Goal: Task Accomplishment & Management: Use online tool/utility

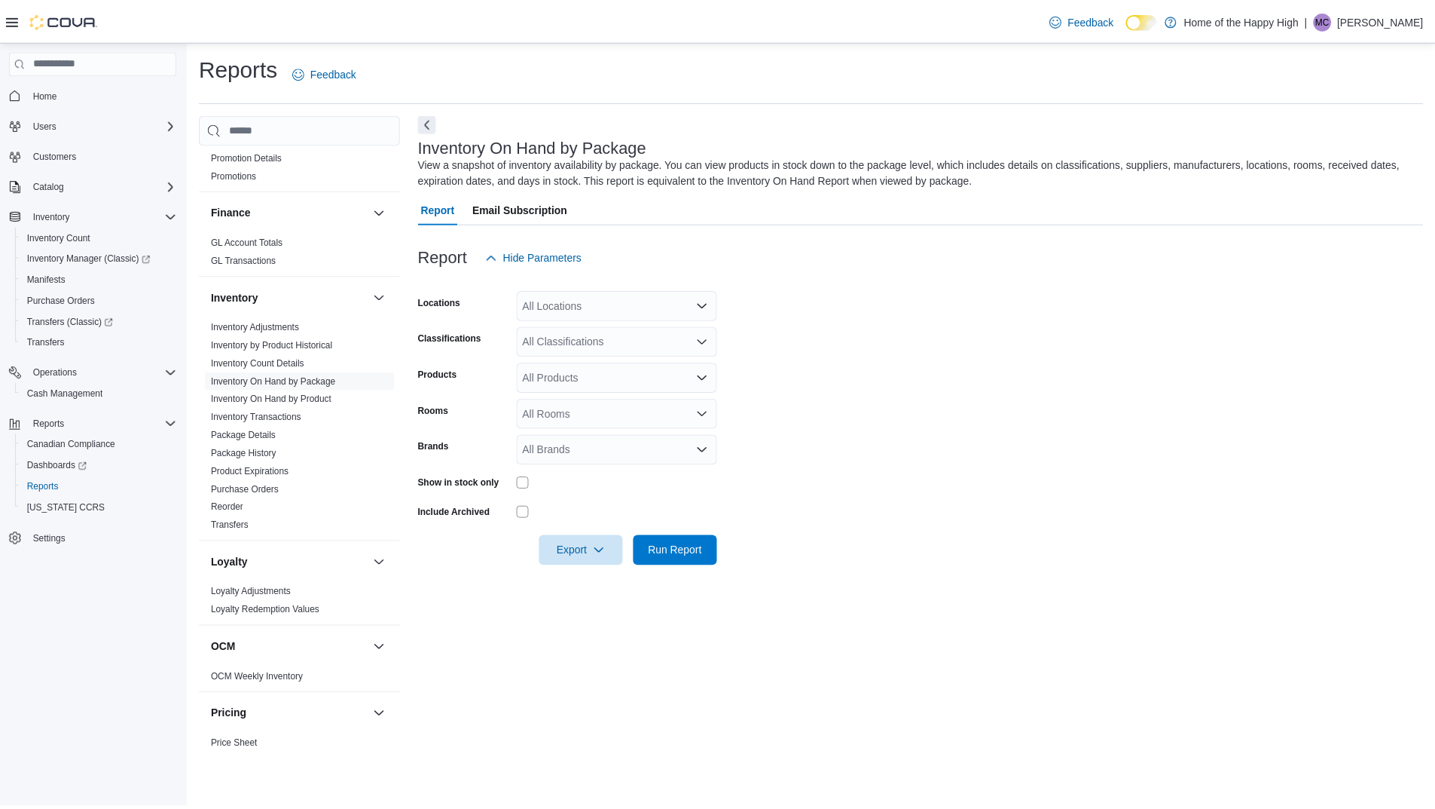
scroll to position [527, 0]
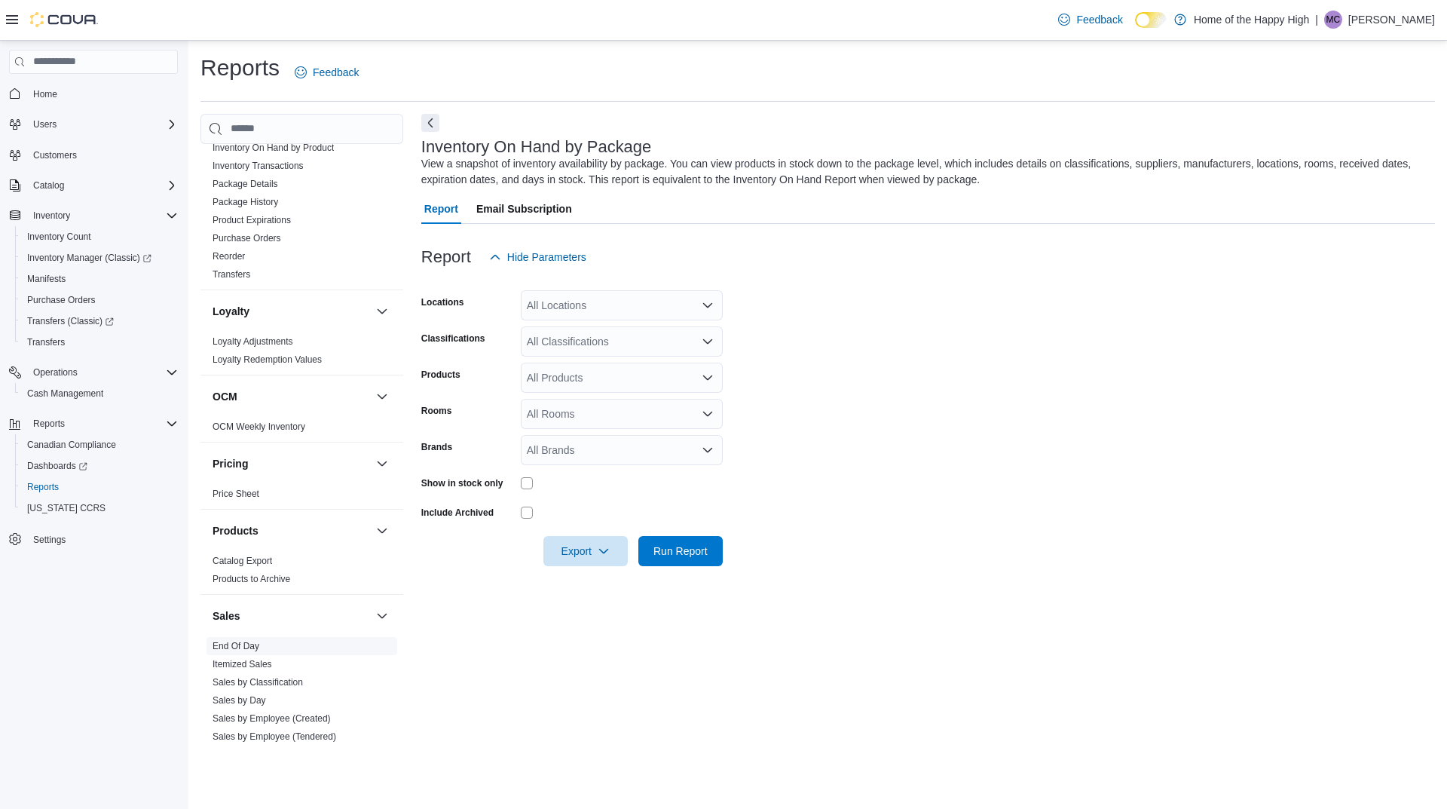
click at [274, 650] on span "End Of Day" at bounding box center [301, 646] width 191 height 18
click at [251, 646] on link "End Of Day" at bounding box center [235, 645] width 47 height 11
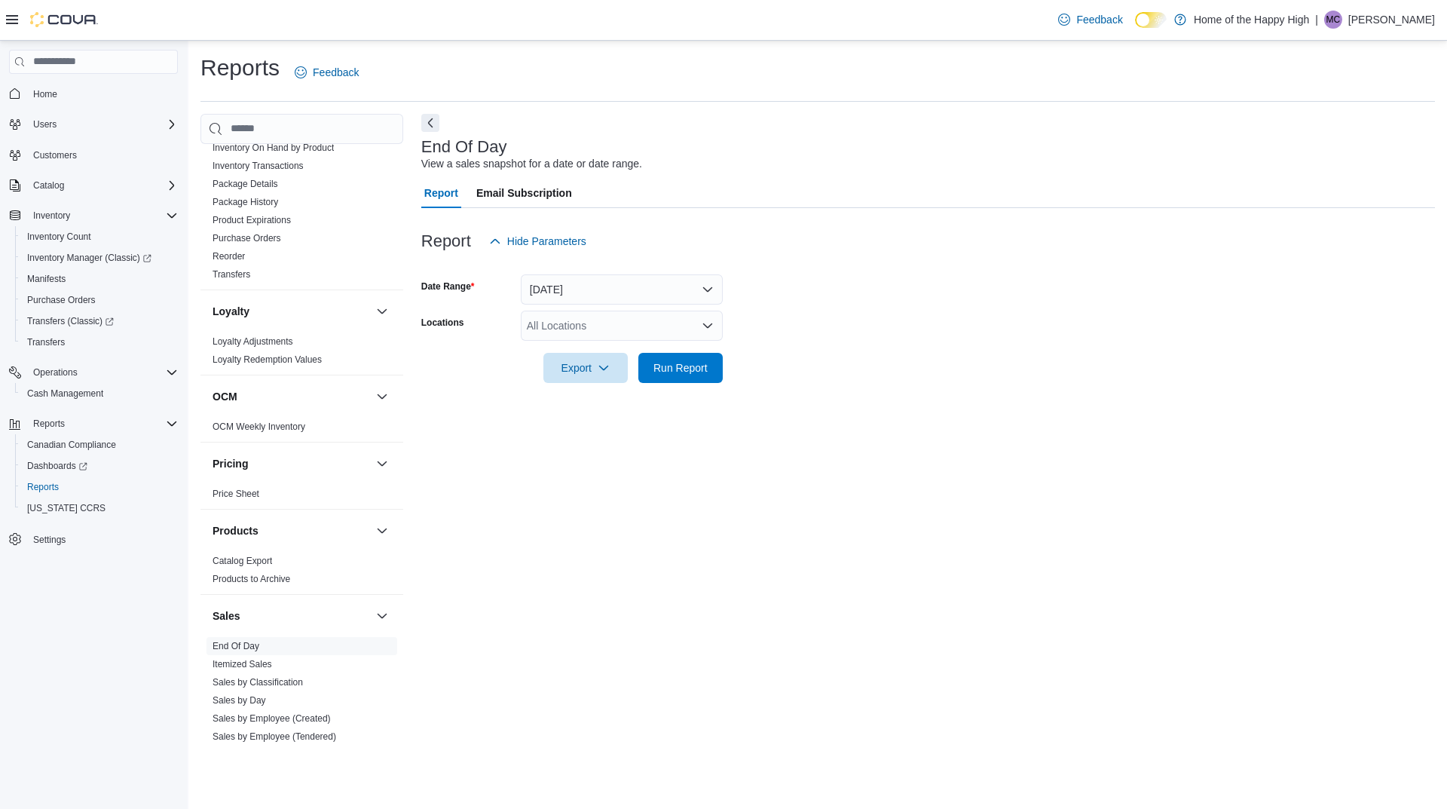
click at [586, 330] on div "All Locations" at bounding box center [622, 325] width 202 height 30
type input "******"
click at [644, 350] on span "Orillia - Mississauga St - Friendly Stranger" at bounding box center [681, 351] width 197 height 15
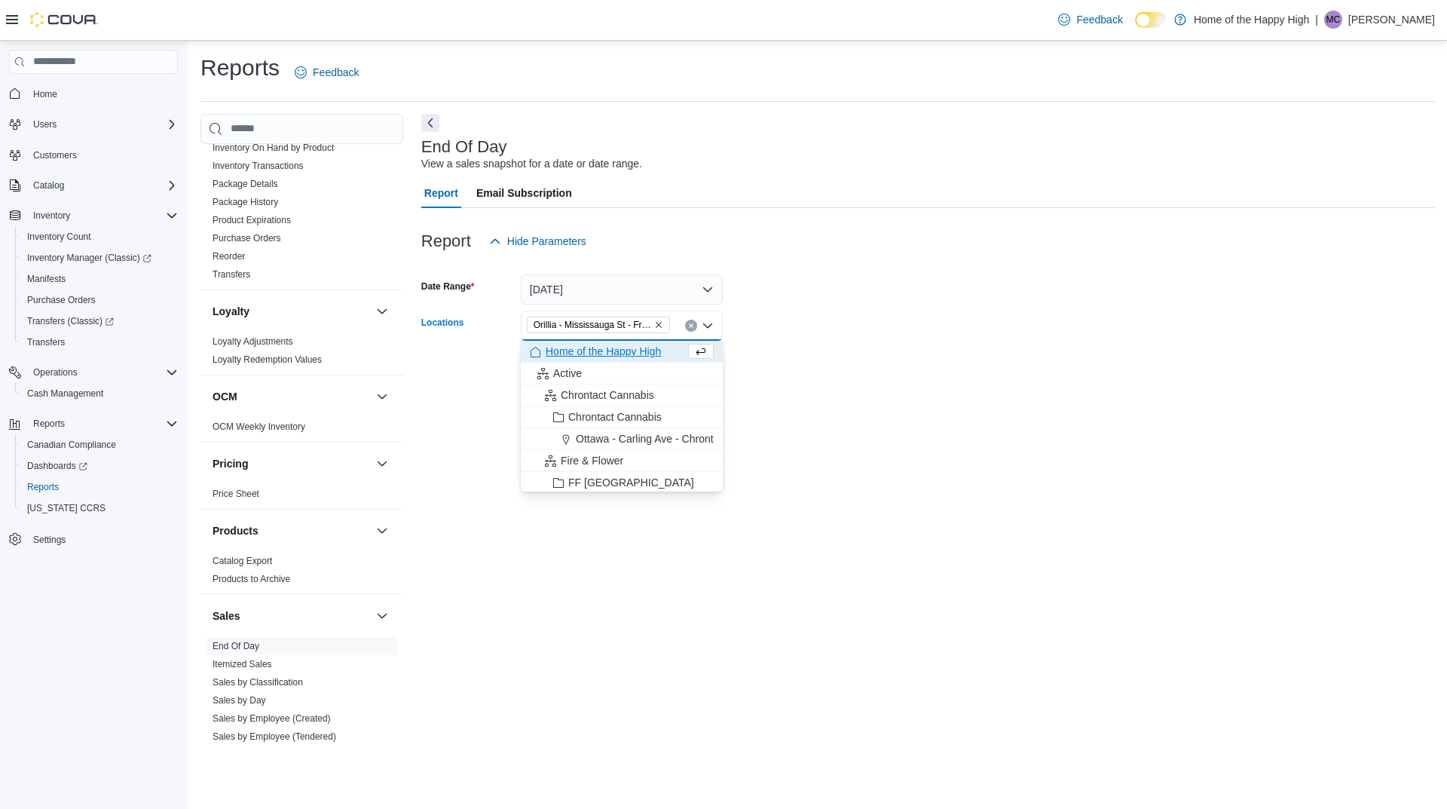
click at [829, 379] on form "Date Range [DATE] Locations [GEOGRAPHIC_DATA] - [GEOGRAPHIC_DATA] St - Friendly…" at bounding box center [927, 319] width 1013 height 127
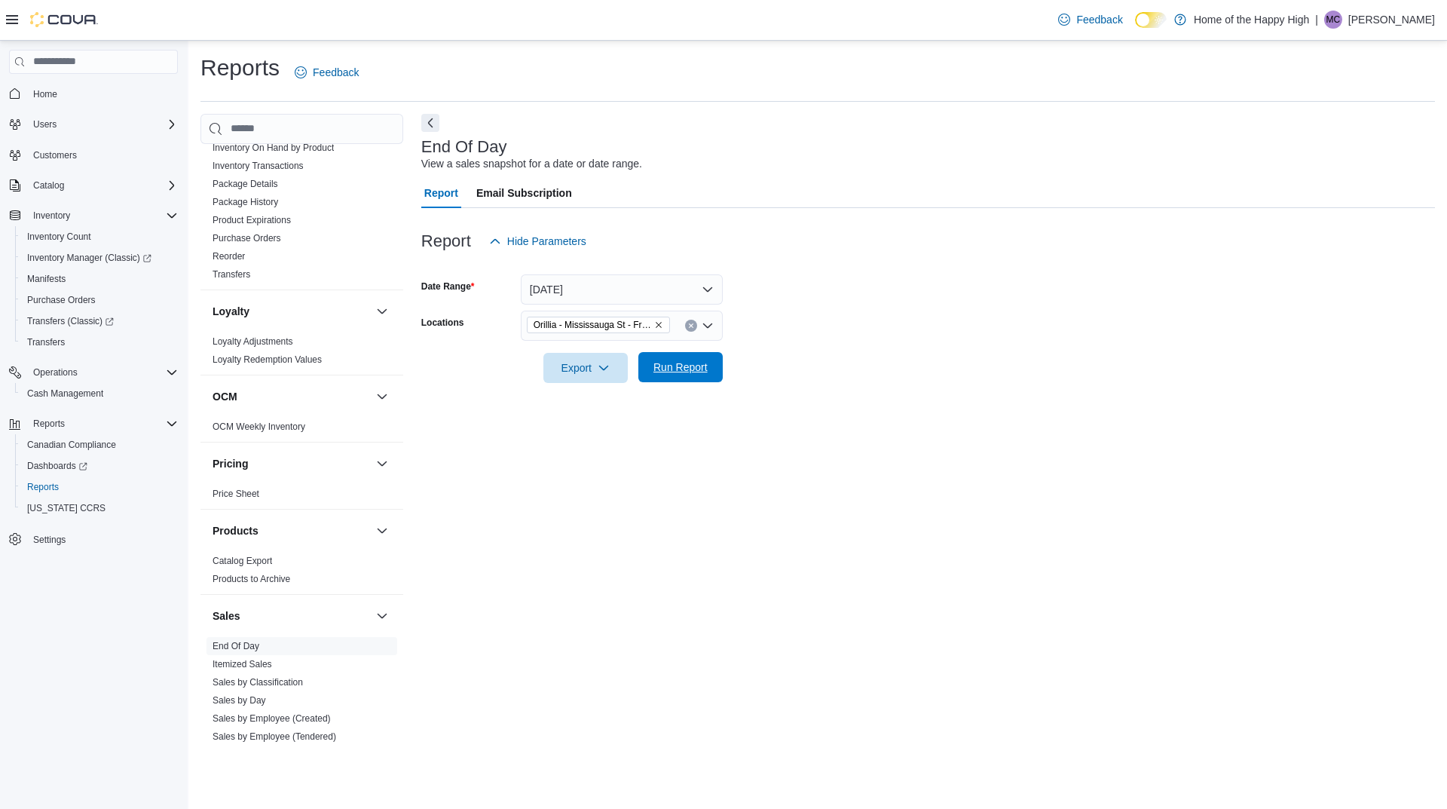
click at [704, 368] on span "Run Report" at bounding box center [680, 366] width 54 height 15
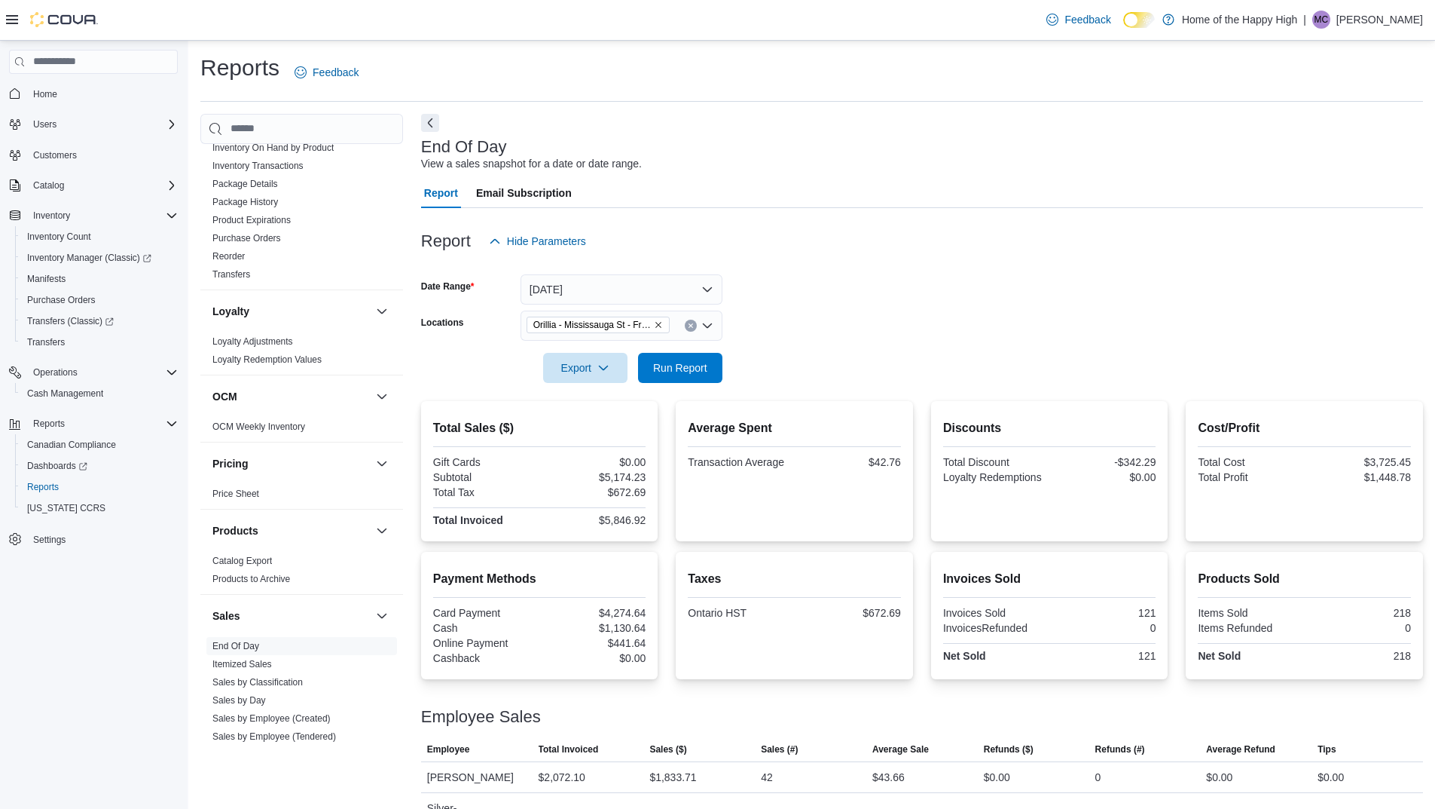
scroll to position [58, 0]
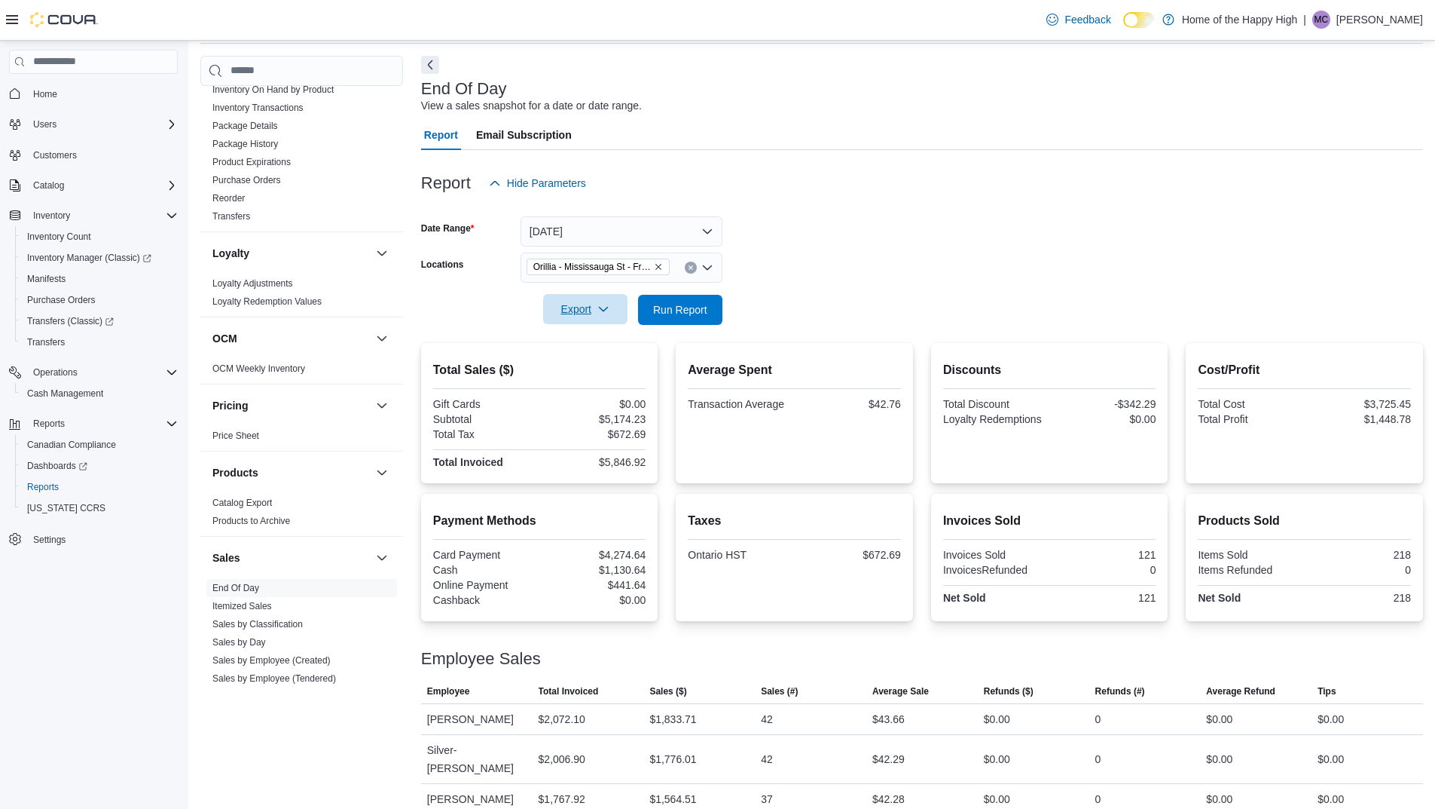
click at [614, 299] on span "Export" at bounding box center [585, 309] width 66 height 30
click at [608, 375] on span "Export to Pdf" at bounding box center [588, 370] width 68 height 12
click at [599, 656] on div "Employee Sales" at bounding box center [922, 659] width 1002 height 18
click at [1295, 750] on div "End Of Day Report has been downloaded" at bounding box center [1302, 766] width 217 height 36
